Goal: Information Seeking & Learning: Check status

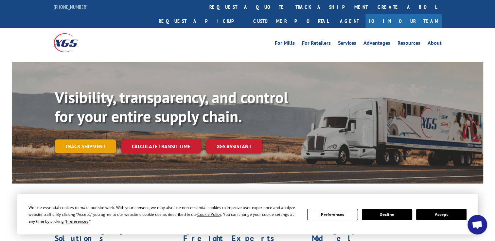
click at [101, 140] on link "Track shipment" at bounding box center [85, 147] width 61 height 14
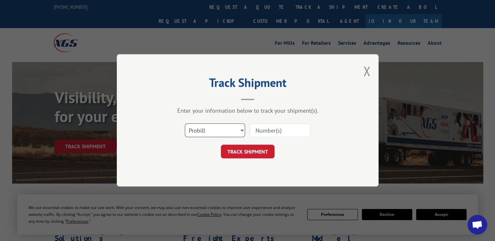
click at [230, 130] on select "Select category... Probill BOL PO" at bounding box center [215, 131] width 60 height 14
click at [231, 132] on select "Select category... Probill BOL PO" at bounding box center [215, 131] width 60 height 14
select select "bol"
click at [185, 124] on select "Select category... Probill BOL PO" at bounding box center [215, 131] width 60 height 14
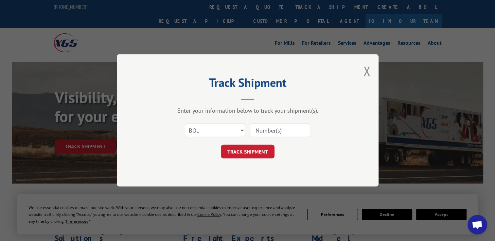
click at [276, 132] on input at bounding box center [280, 131] width 60 height 14
paste input "7067535"
type input "7067535"
click at [235, 154] on button "TRACK SHIPMENT" at bounding box center [248, 152] width 54 height 14
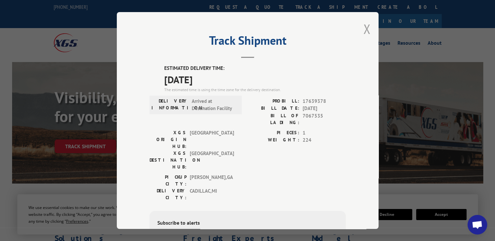
click at [363, 33] on button "Close modal" at bounding box center [366, 28] width 7 height 17
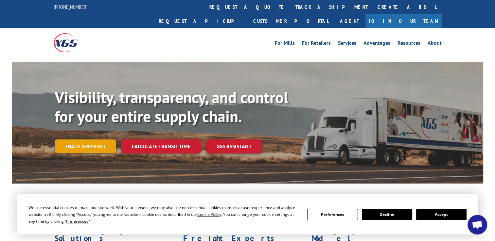
click at [95, 140] on link "Track shipment" at bounding box center [85, 147] width 61 height 14
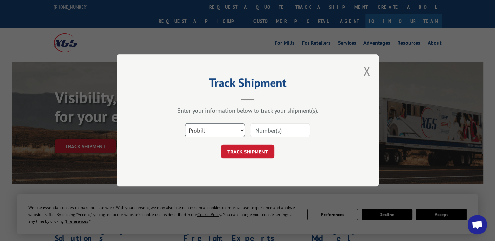
click at [231, 129] on select "Select category... Probill BOL PO" at bounding box center [215, 131] width 60 height 14
select select "bol"
click at [185, 124] on select "Select category... Probill BOL PO" at bounding box center [215, 131] width 60 height 14
click at [277, 133] on input at bounding box center [280, 131] width 60 height 14
paste input "7068293"
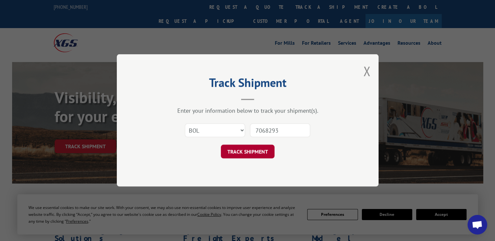
type input "7068293"
click at [251, 153] on button "TRACK SHIPMENT" at bounding box center [248, 152] width 54 height 14
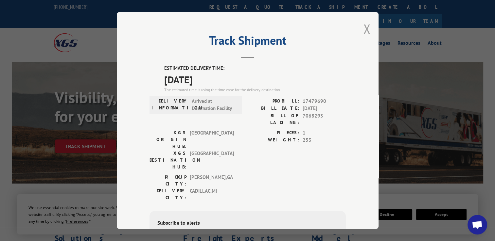
click at [365, 24] on button "Close modal" at bounding box center [366, 28] width 7 height 17
